Goal: Task Accomplishment & Management: Manage account settings

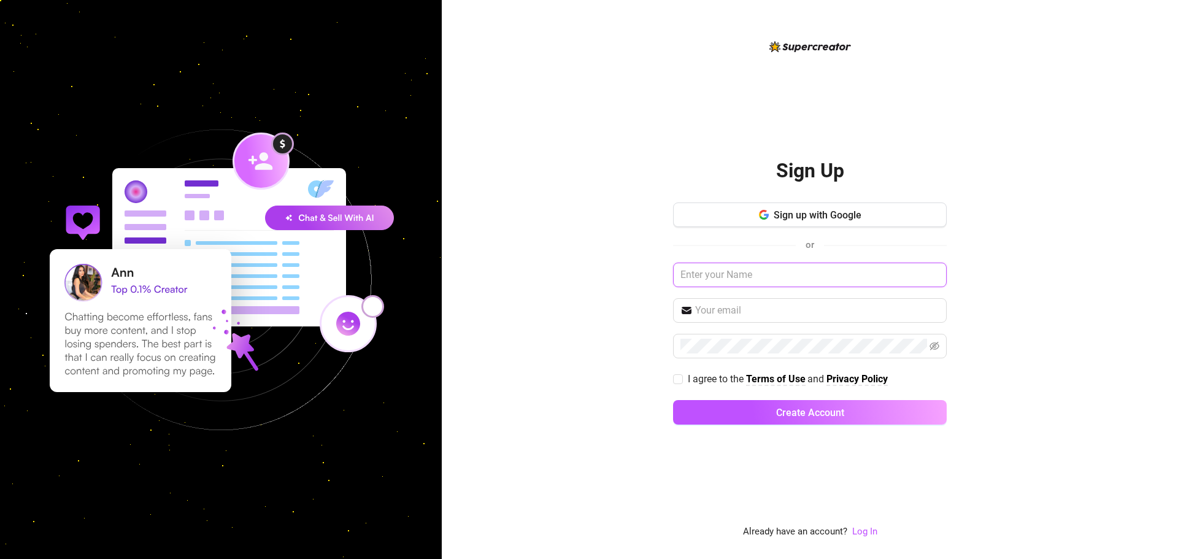
click at [727, 280] on input "text" at bounding box center [810, 275] width 274 height 25
click at [867, 531] on link "Log In" at bounding box center [864, 531] width 25 height 11
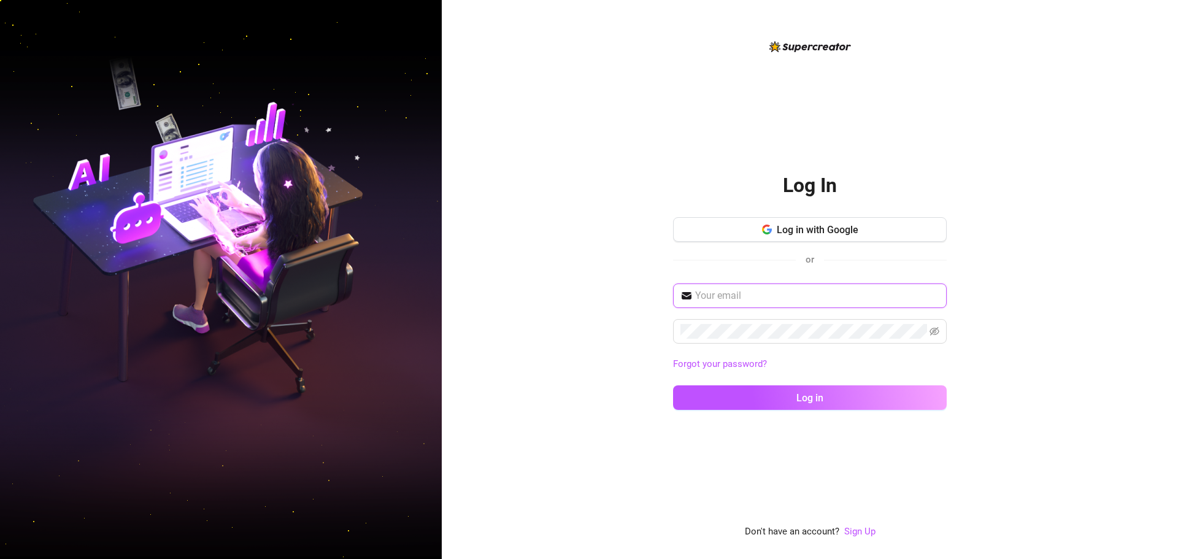
click at [759, 298] on input "text" at bounding box center [817, 295] width 244 height 15
type input "rectomg667@gmail.com"
click at [673, 385] on button "Log in" at bounding box center [810, 397] width 274 height 25
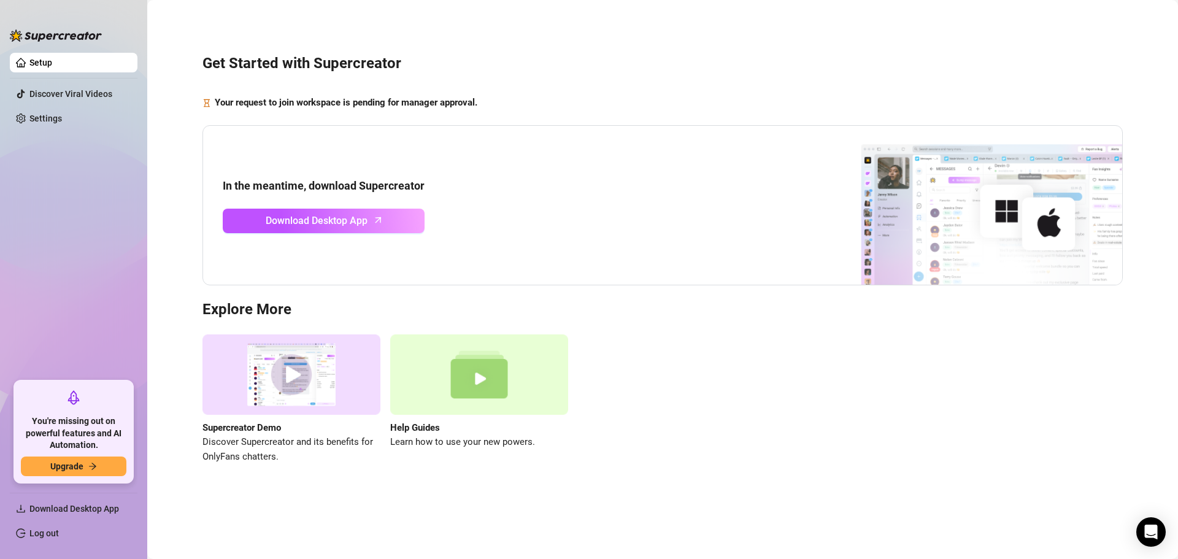
click at [787, 322] on div "Get Started with Supercreator Your request to join workspace is pending for man…" at bounding box center [663, 252] width 1007 height 487
drag, startPoint x: 25, startPoint y: 269, endPoint x: 342, endPoint y: 440, distance: 360.8
click at [31, 269] on ul "Setup Discover Viral Videos Settings" at bounding box center [74, 212] width 128 height 328
drag, startPoint x: 108, startPoint y: 230, endPoint x: 137, endPoint y: 234, distance: 29.2
click at [110, 231] on ul "Setup Discover Viral Videos Settings" at bounding box center [74, 212] width 128 height 328
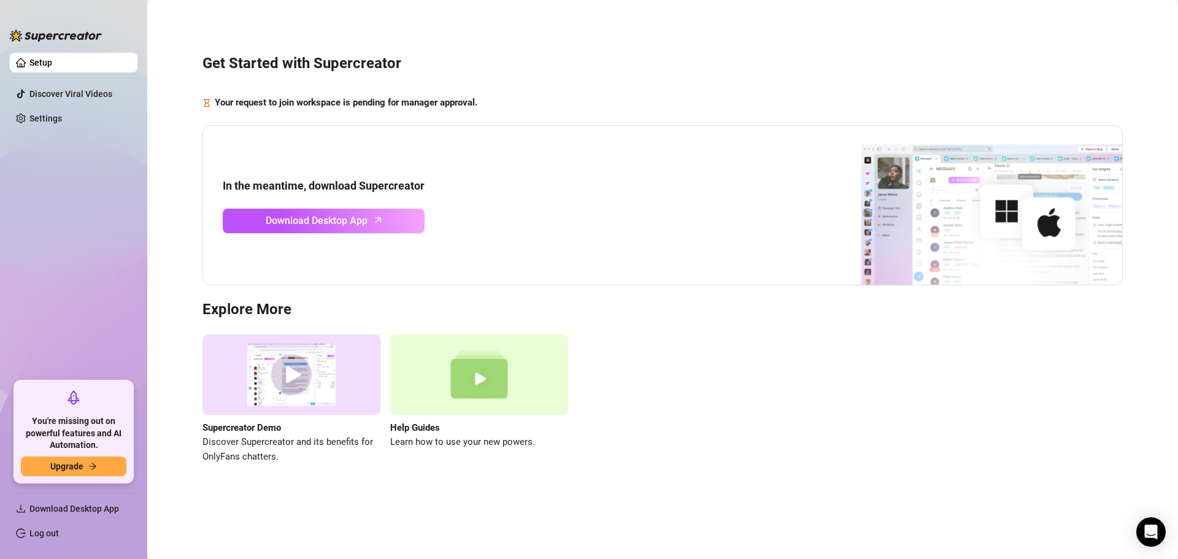
click at [105, 250] on ul "Setup Discover Viral Videos Settings" at bounding box center [74, 212] width 128 height 328
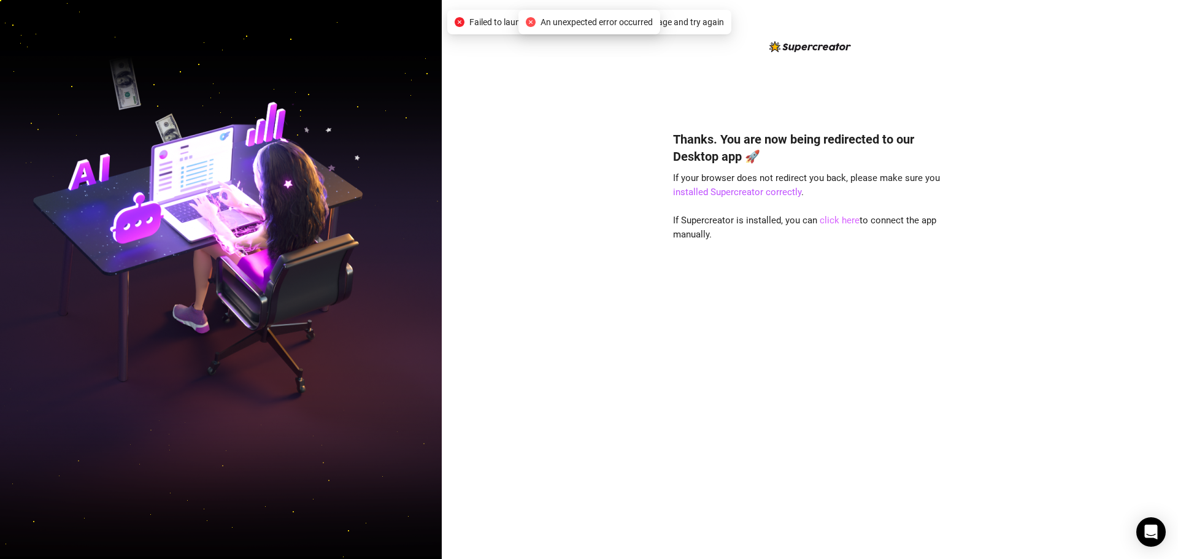
click at [830, 220] on link "click here" at bounding box center [840, 220] width 40 height 11
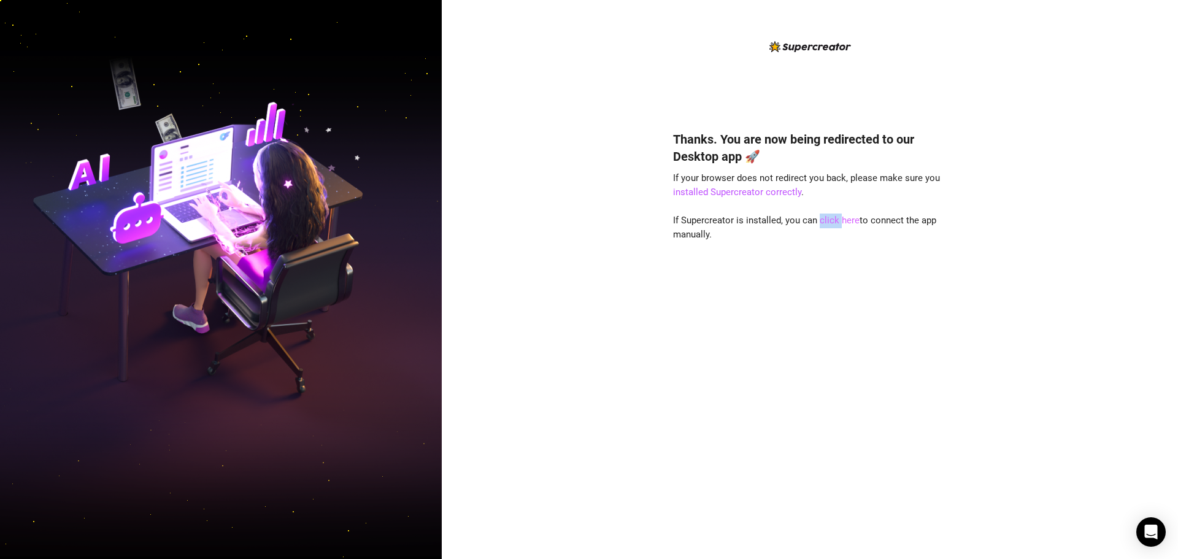
click at [830, 220] on link "click here" at bounding box center [840, 220] width 40 height 11
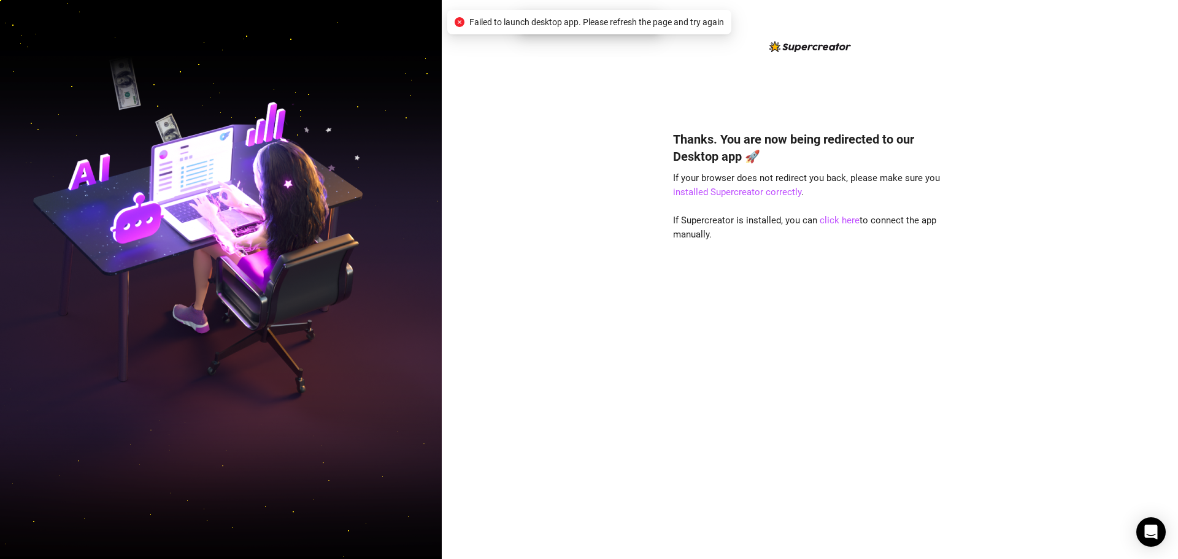
click at [688, 301] on div "Thanks. You are now being redirected to our Desktop app 🚀 If your browser does …" at bounding box center [810, 326] width 274 height 425
click at [845, 222] on link "click here" at bounding box center [840, 220] width 40 height 11
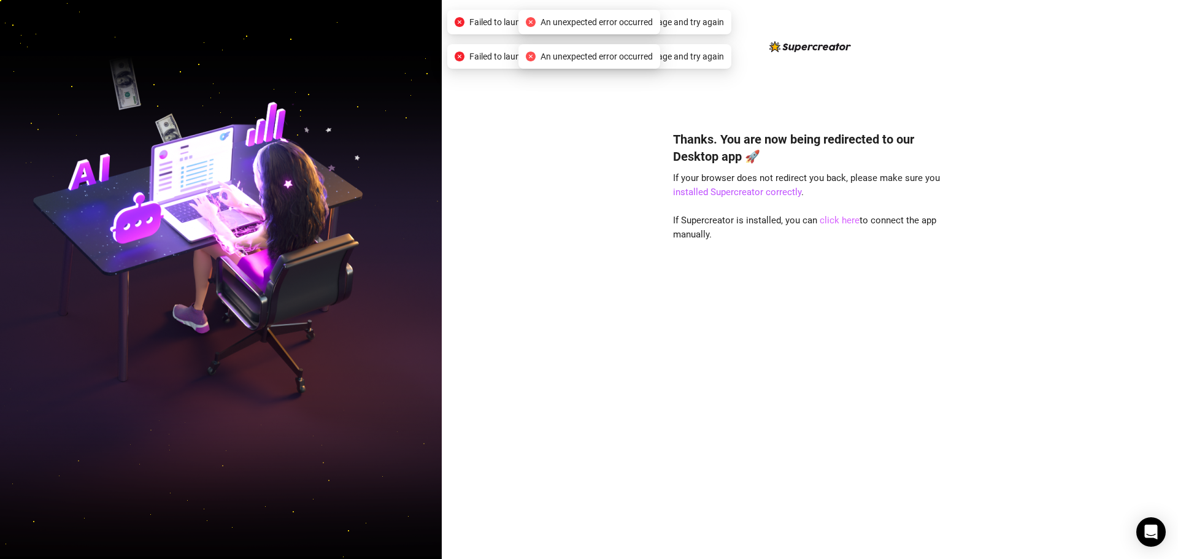
click at [846, 220] on link "click here" at bounding box center [840, 220] width 40 height 11
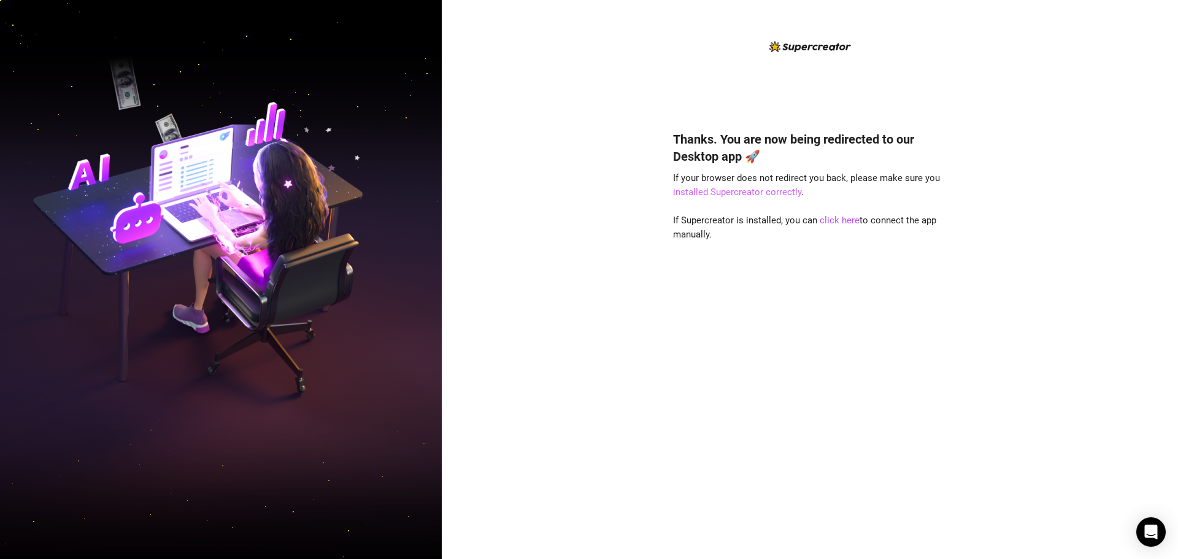
click at [751, 198] on link "installed Supercreator correctly" at bounding box center [737, 192] width 128 height 11
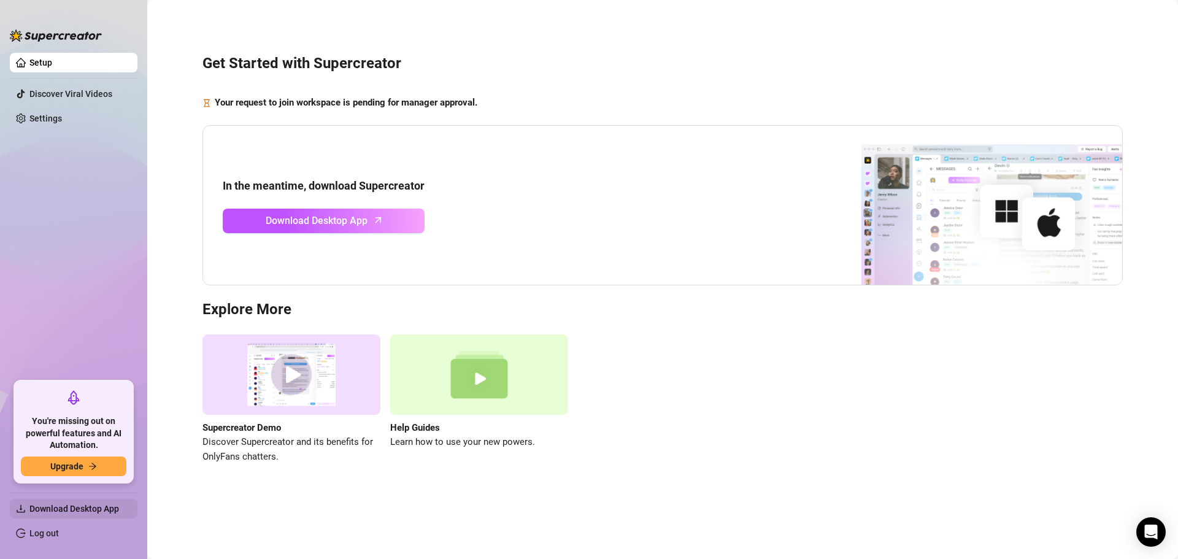
click at [85, 504] on span "Download Desktop App" at bounding box center [74, 509] width 90 height 10
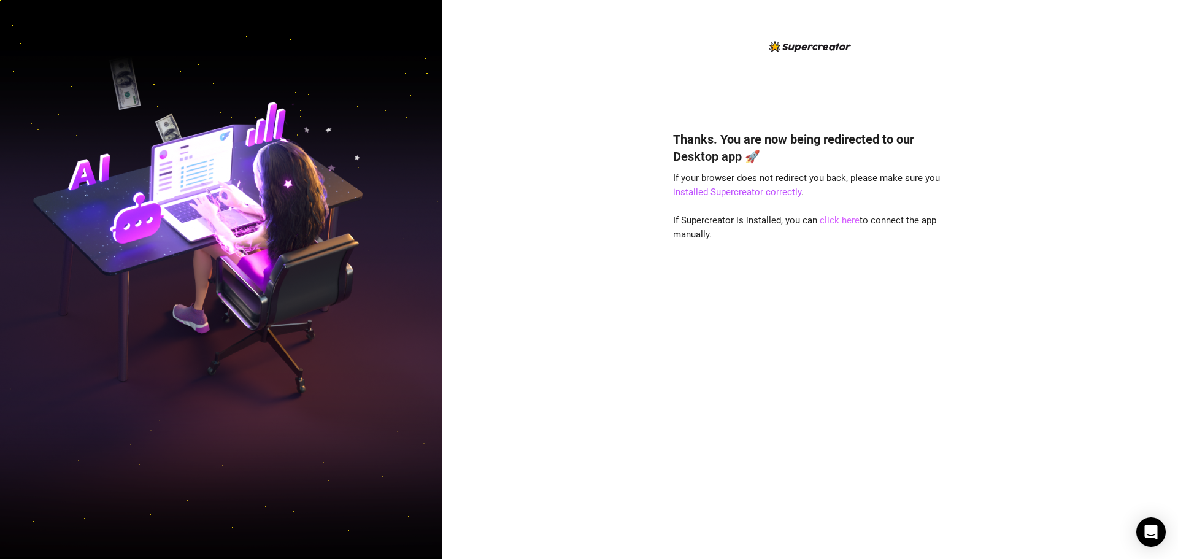
click at [833, 224] on link "click here" at bounding box center [840, 220] width 40 height 11
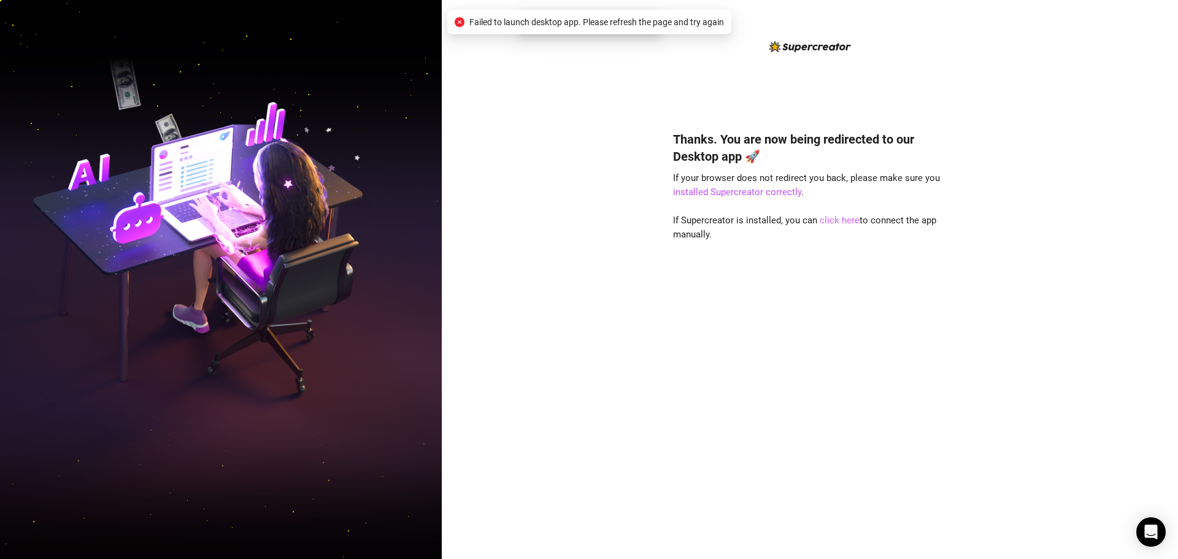
click at [834, 219] on link "click here" at bounding box center [840, 220] width 40 height 11
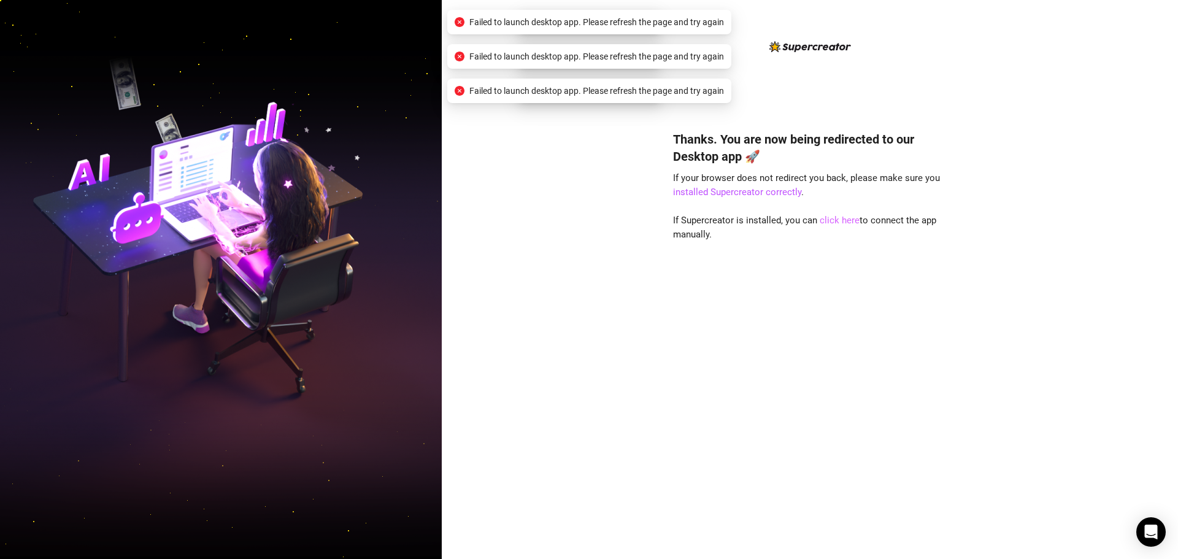
click at [834, 219] on link "click here" at bounding box center [840, 220] width 40 height 11
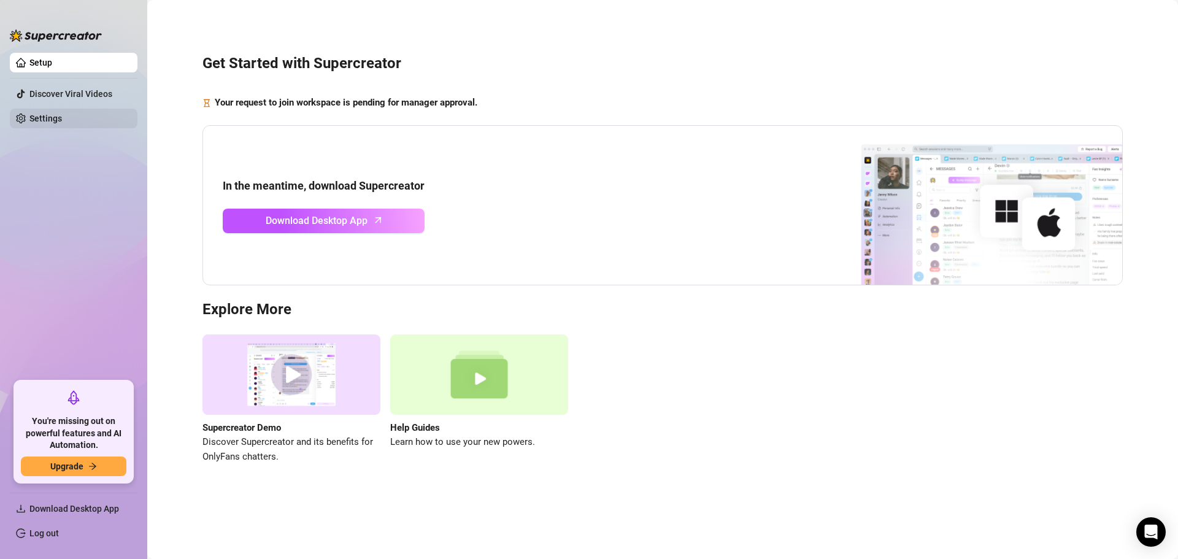
click at [41, 118] on link "Settings" at bounding box center [45, 119] width 33 height 10
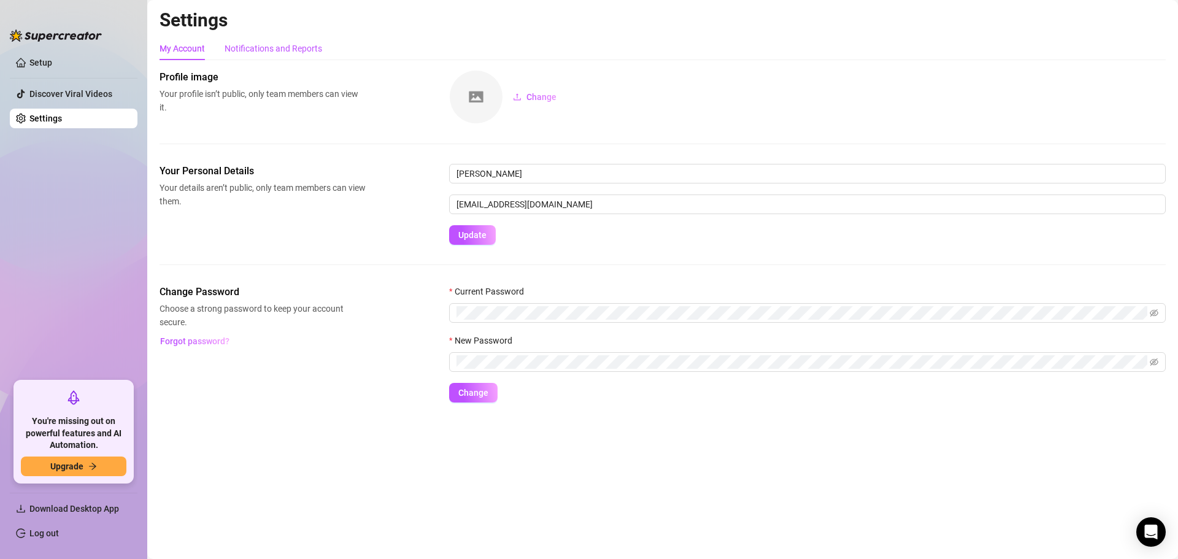
drag, startPoint x: 307, startPoint y: 53, endPoint x: 284, endPoint y: 48, distance: 23.4
click at [307, 53] on div "Notifications and Reports" at bounding box center [274, 49] width 98 height 14
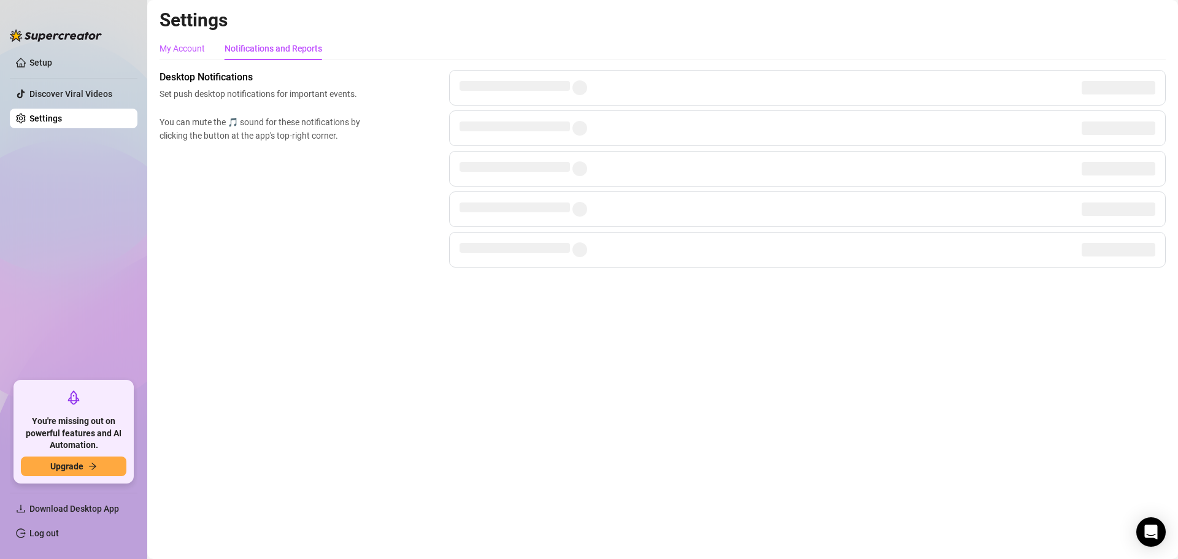
click at [184, 43] on div "My Account" at bounding box center [182, 49] width 45 height 14
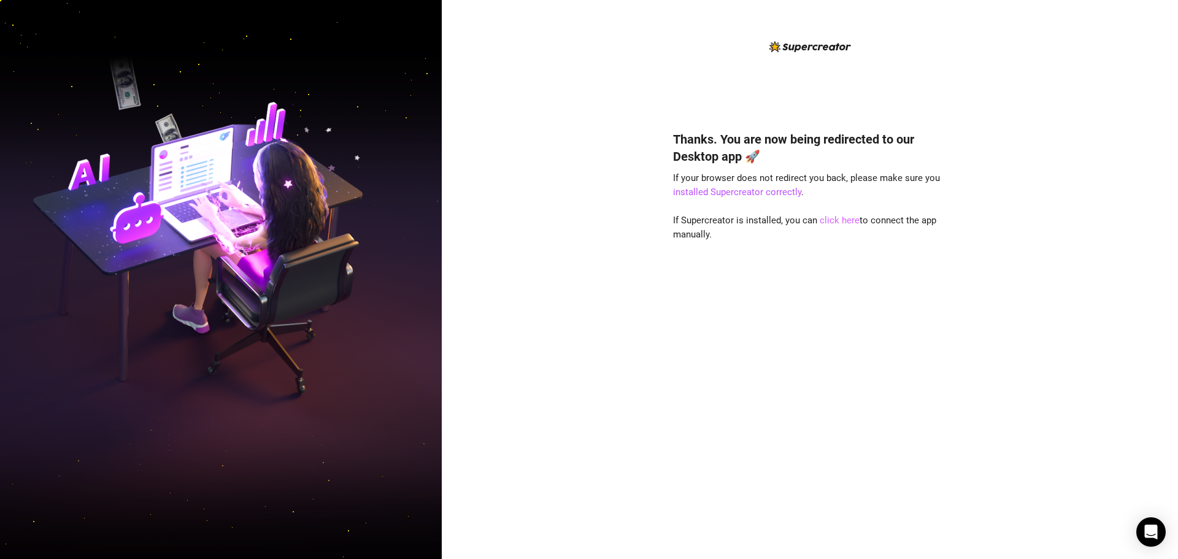
click at [843, 223] on link "click here" at bounding box center [840, 220] width 40 height 11
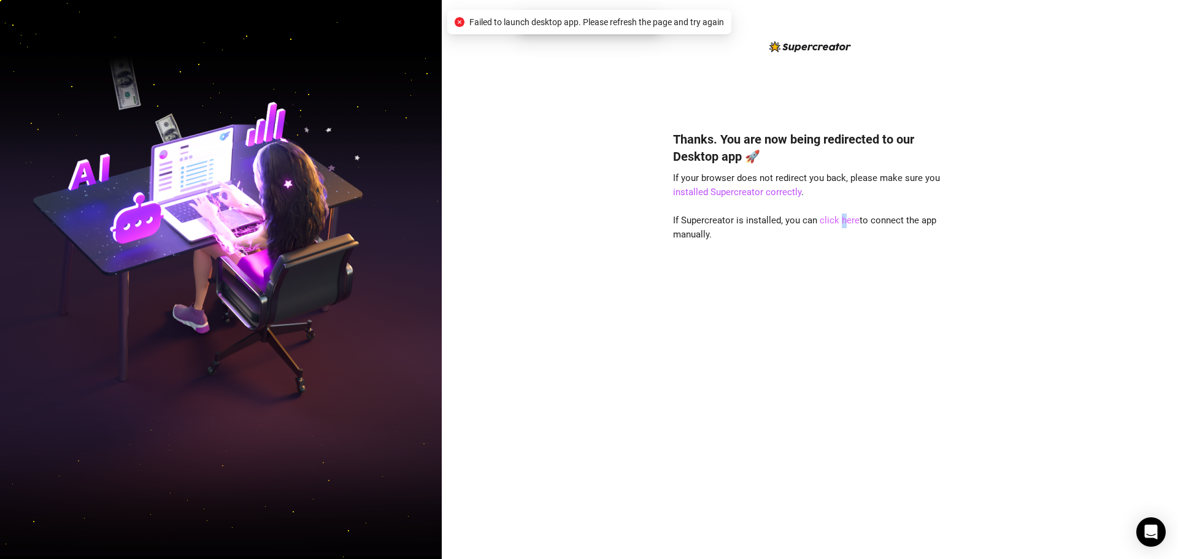
click at [841, 223] on link "click here" at bounding box center [840, 220] width 40 height 11
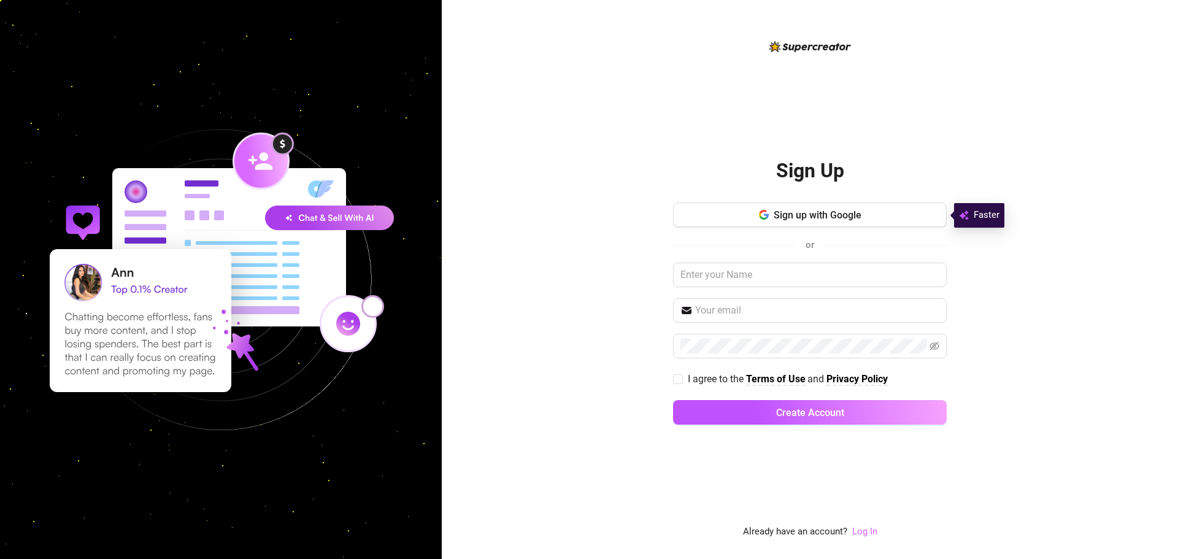
click at [855, 530] on link "Log In" at bounding box center [864, 531] width 25 height 11
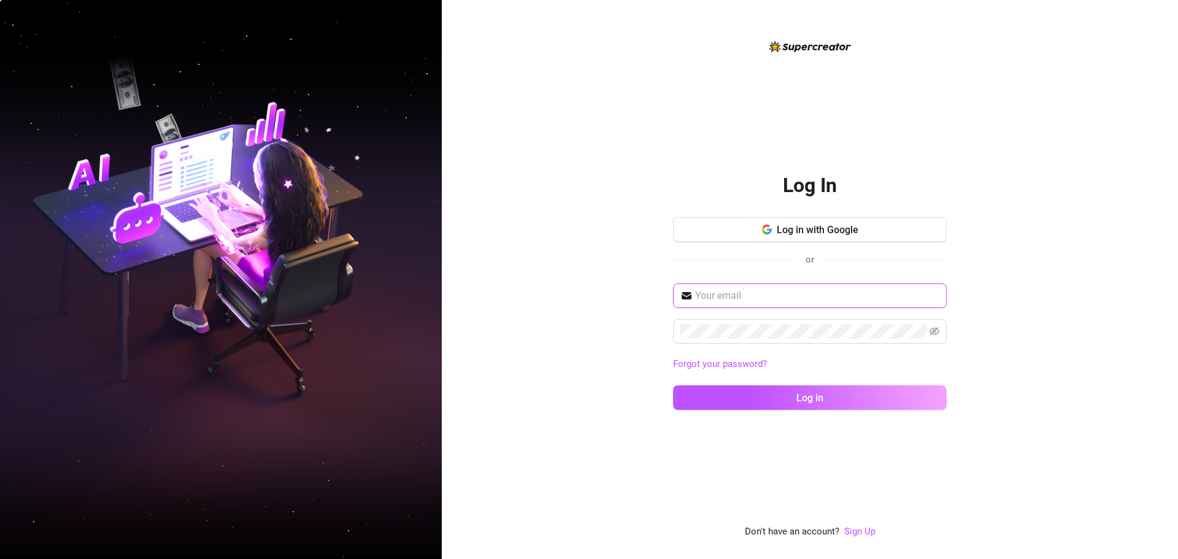
type input "rectomg667@gmail.com"
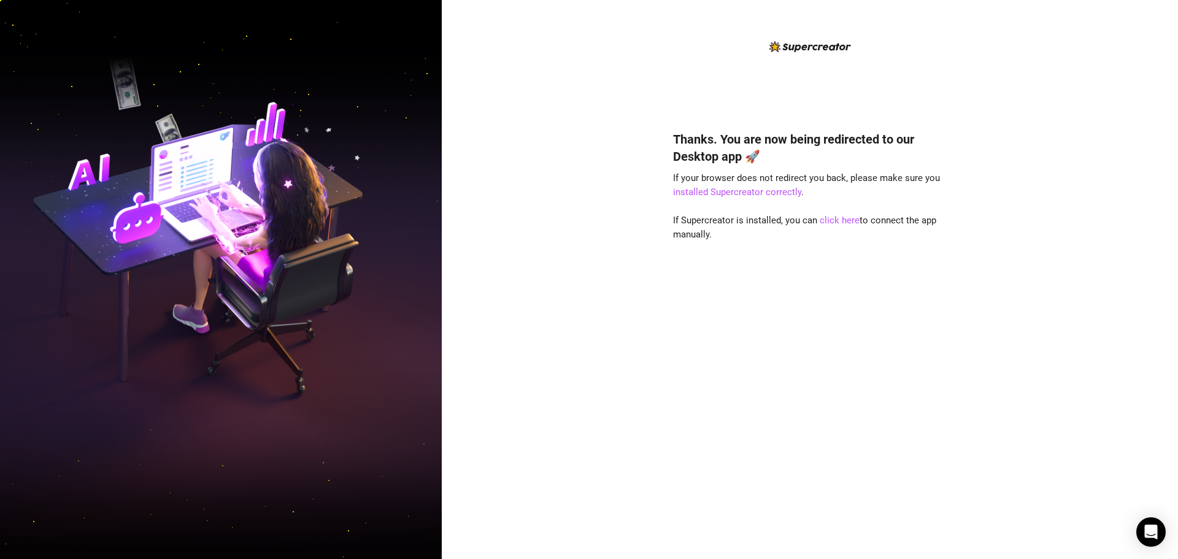
click at [138, 360] on img at bounding box center [221, 279] width 442 height 554
click at [354, 405] on img at bounding box center [221, 279] width 442 height 554
click at [843, 223] on link "click here" at bounding box center [840, 220] width 40 height 11
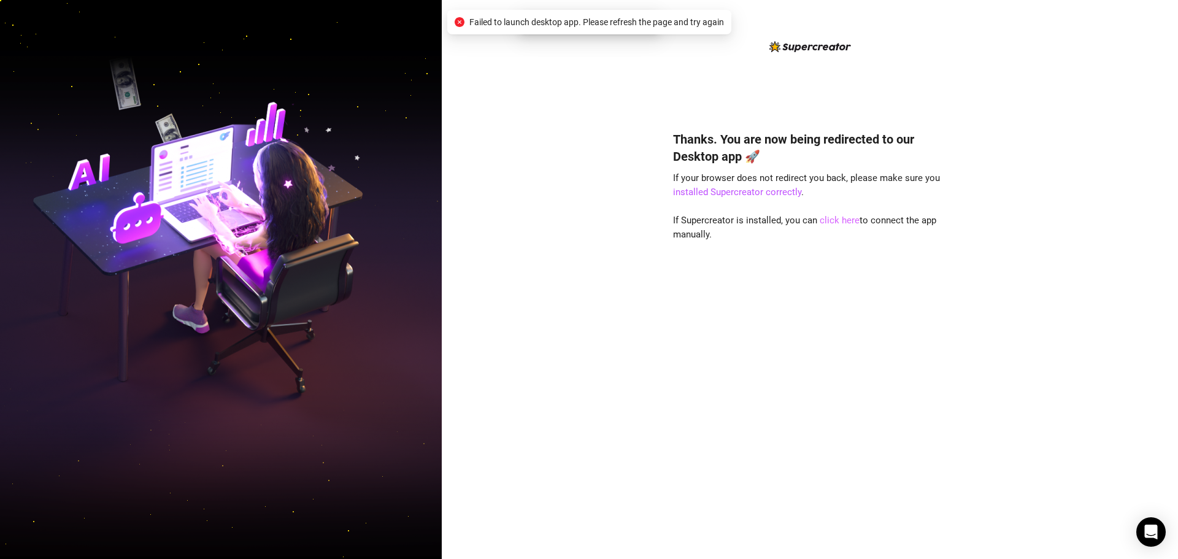
click at [841, 223] on link "click here" at bounding box center [840, 220] width 40 height 11
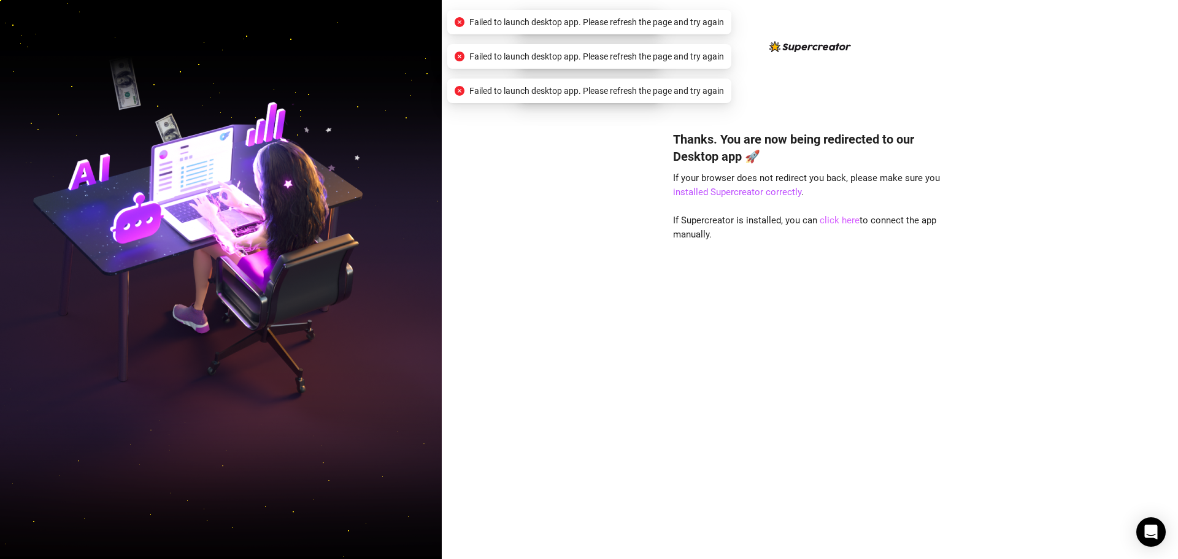
click at [841, 223] on link "click here" at bounding box center [840, 220] width 40 height 11
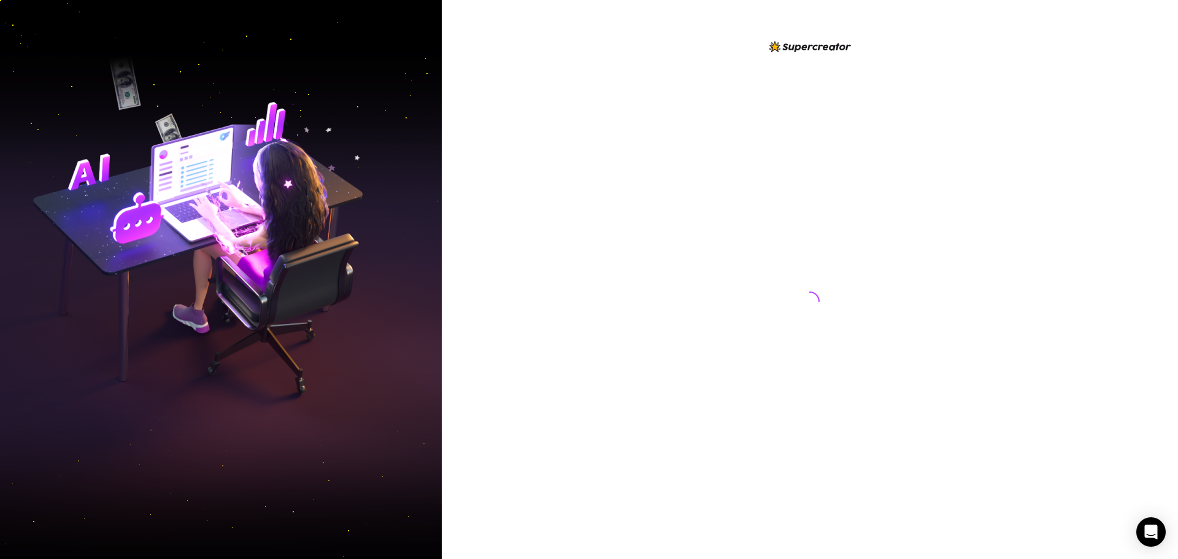
click at [834, 212] on div at bounding box center [810, 289] width 274 height 500
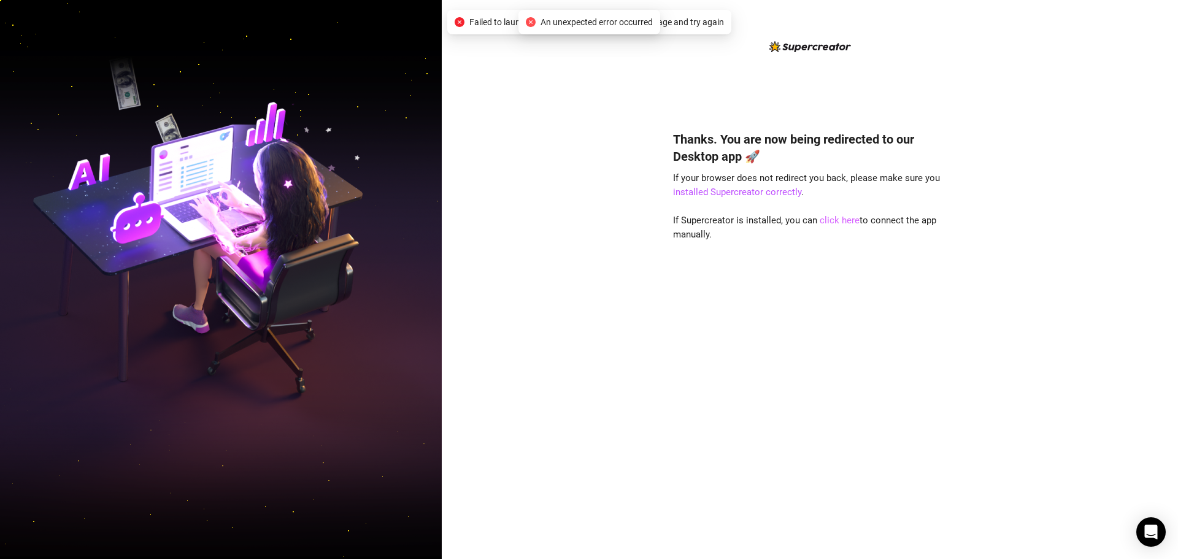
click at [829, 222] on link "click here" at bounding box center [840, 220] width 40 height 11
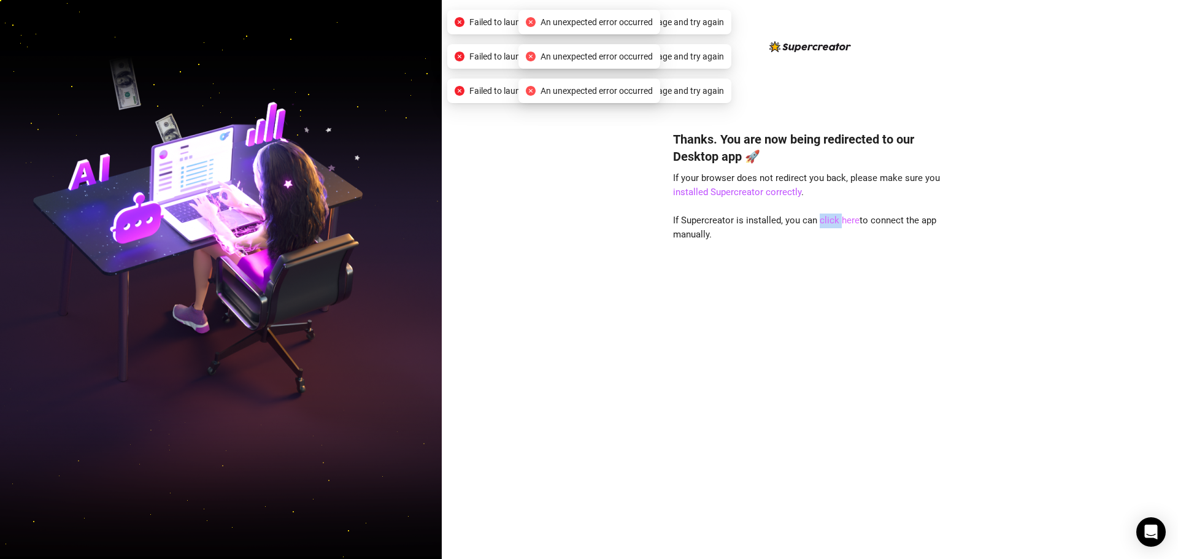
click at [829, 221] on link "click here" at bounding box center [840, 220] width 40 height 11
drag, startPoint x: 829, startPoint y: 221, endPoint x: 780, endPoint y: 220, distance: 48.5
click at [827, 221] on link "click here" at bounding box center [840, 220] width 40 height 11
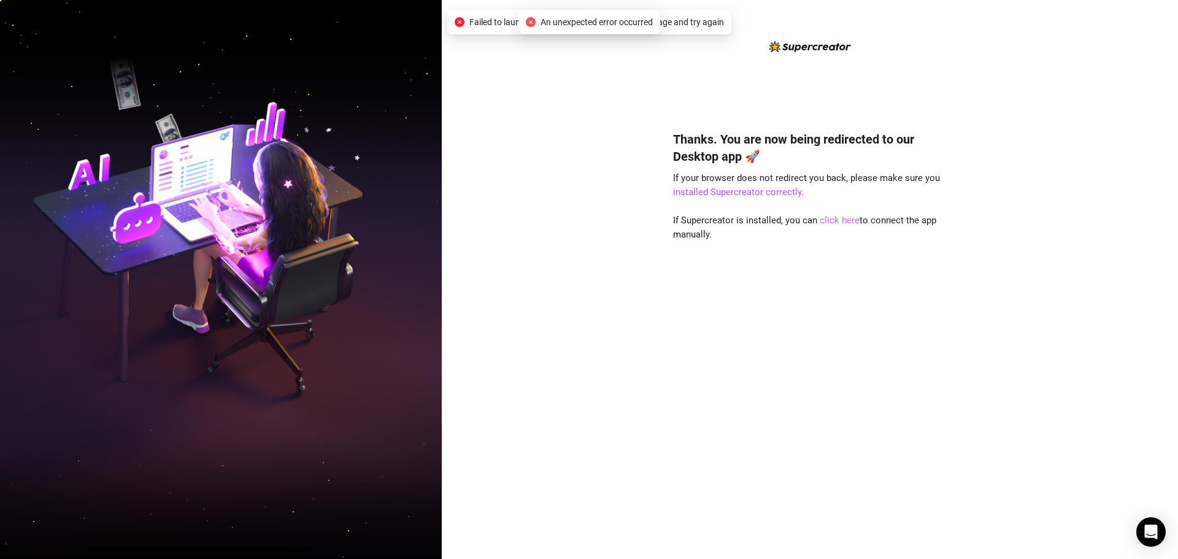
click at [825, 220] on link "click here" at bounding box center [840, 220] width 40 height 11
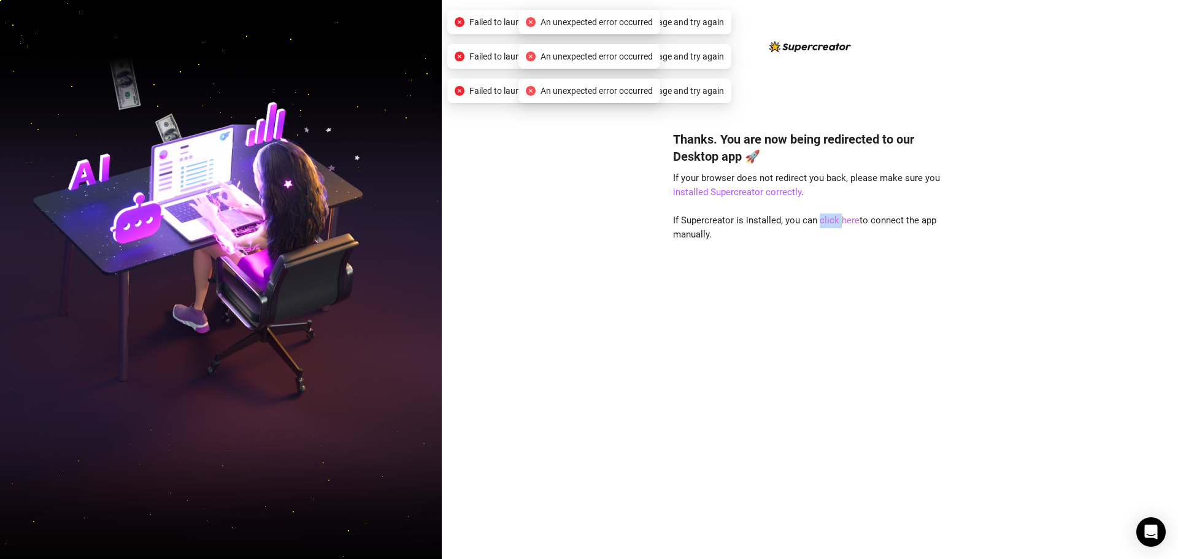
click at [834, 219] on link "click here" at bounding box center [840, 220] width 40 height 11
drag, startPoint x: 834, startPoint y: 219, endPoint x: 514, endPoint y: 157, distance: 325.7
click at [835, 219] on link "click here" at bounding box center [840, 220] width 40 height 11
